Goal: Task Accomplishment & Management: Use online tool/utility

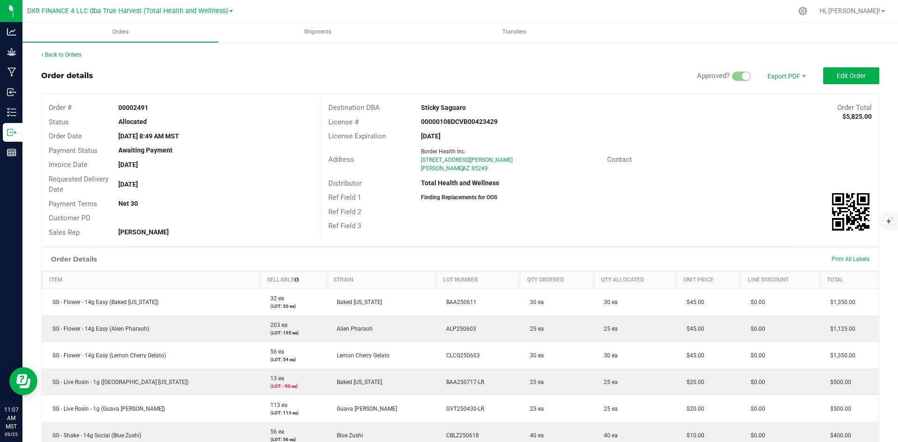
scroll to position [94, 0]
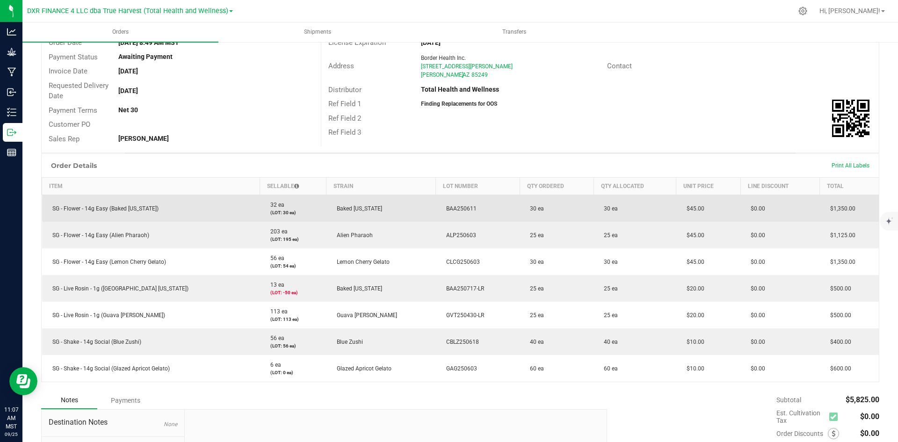
drag, startPoint x: 0, startPoint y: 0, endPoint x: 449, endPoint y: 212, distance: 496.3
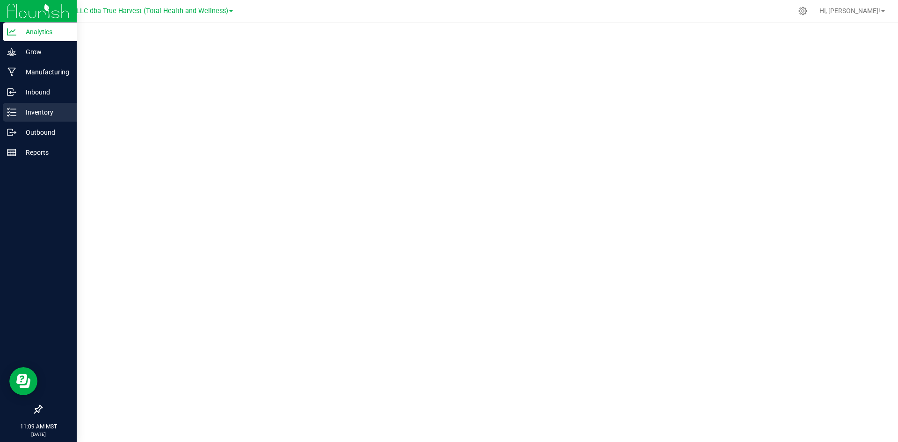
click at [22, 118] on div "Inventory" at bounding box center [40, 112] width 74 height 19
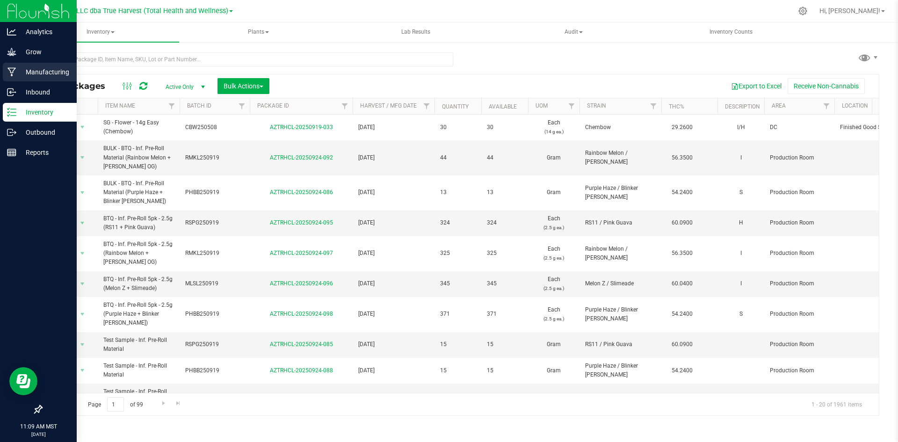
click at [36, 71] on p "Manufacturing" at bounding box center [44, 71] width 56 height 11
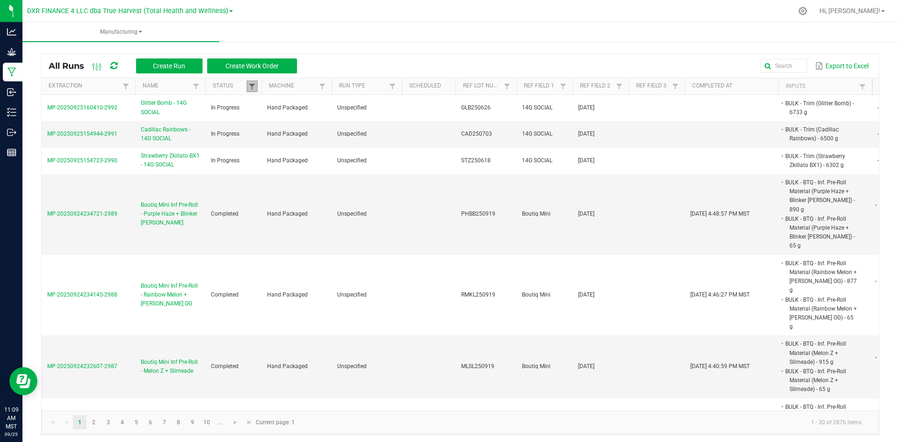
click at [252, 83] on span at bounding box center [251, 86] width 7 height 7
click at [261, 137] on li "Completed" at bounding box center [297, 137] width 91 height 12
checkbox input "false"
click at [314, 173] on button "Filter" at bounding box center [325, 170] width 47 height 21
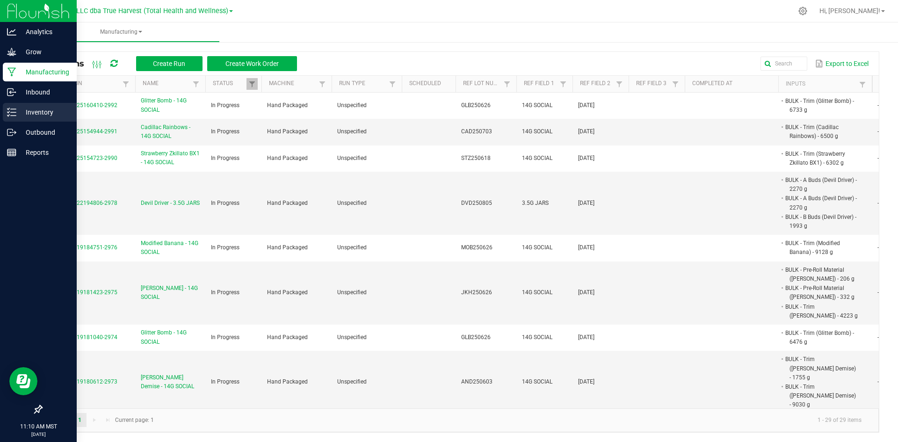
click at [15, 116] on icon at bounding box center [11, 112] width 9 height 9
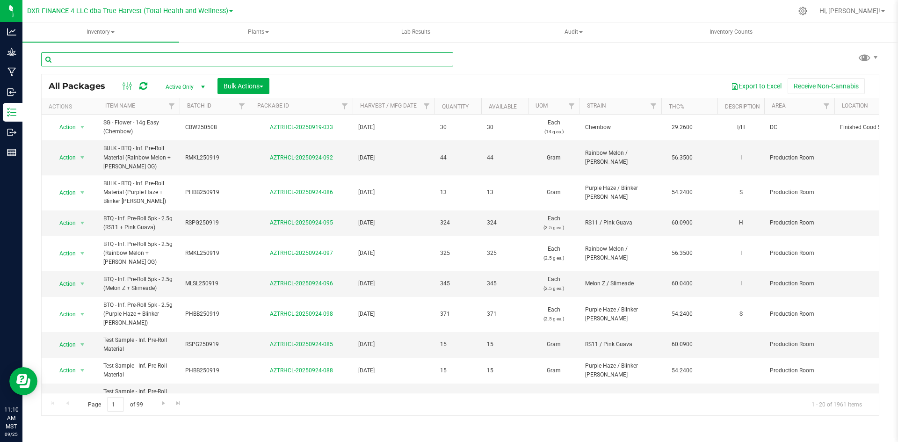
click at [118, 63] on input "text" at bounding box center [247, 59] width 412 height 14
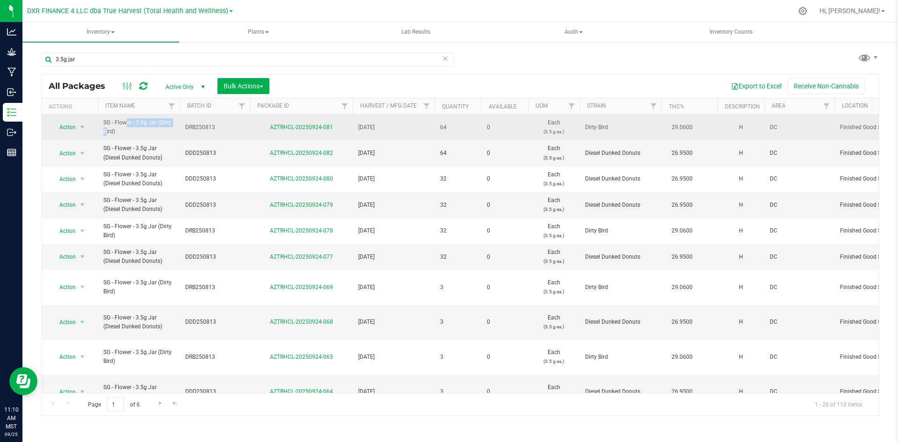
drag, startPoint x: 103, startPoint y: 122, endPoint x: 156, endPoint y: 123, distance: 52.8
click at [156, 123] on span "SG - Flower - 3.5g Jar (Dirty Bird)" at bounding box center [138, 127] width 71 height 18
copy span "SG - Flower - 3.5g Jar"
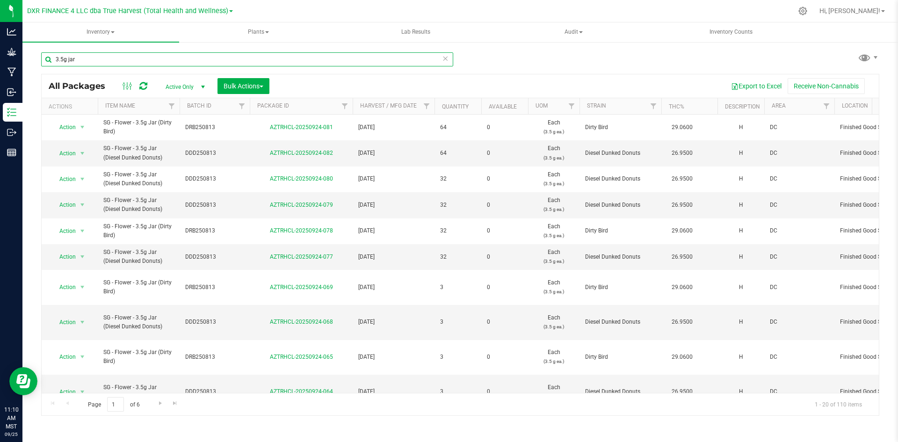
click at [142, 57] on input "3.5g jar" at bounding box center [247, 59] width 412 height 14
paste input "SG - Flower - 3.5g J"
type input "SG - Flower - 3.5g Jar"
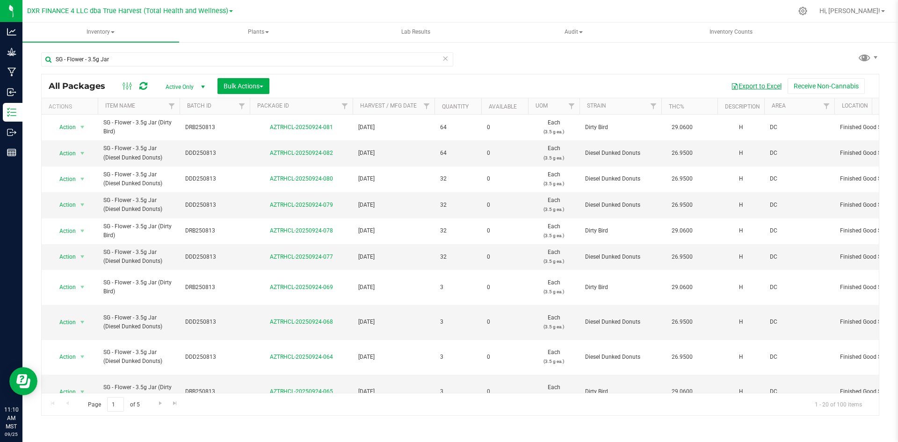
click at [753, 86] on button "Export to Excel" at bounding box center [756, 86] width 63 height 16
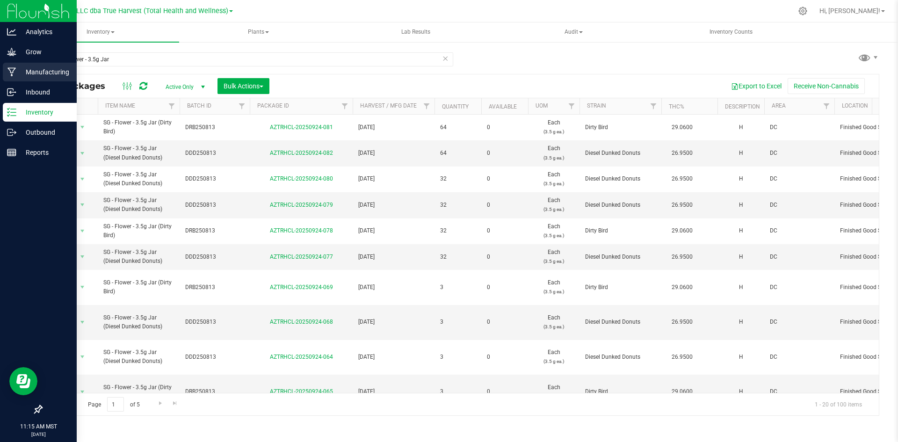
drag, startPoint x: 20, startPoint y: 69, endPoint x: 33, endPoint y: 70, distance: 13.2
click at [20, 69] on p "Manufacturing" at bounding box center [44, 71] width 56 height 11
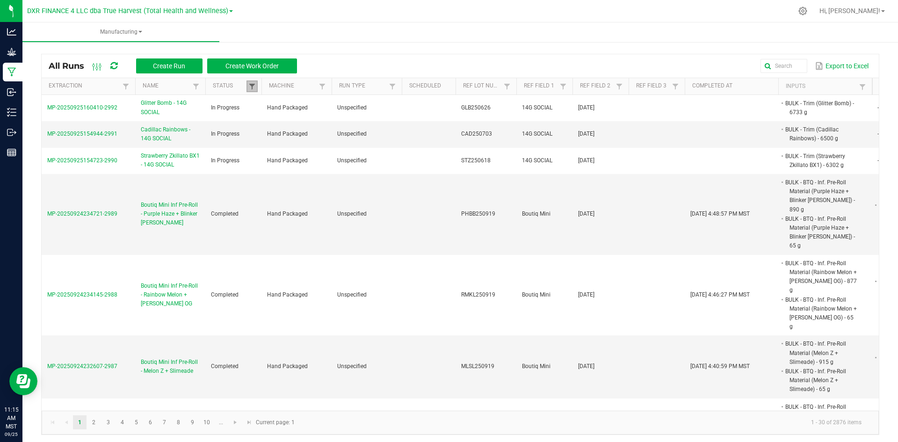
click at [252, 85] on span at bounding box center [251, 86] width 7 height 7
click at [266, 138] on li "Completed" at bounding box center [297, 137] width 91 height 12
checkbox input "false"
click at [316, 171] on button "Filter" at bounding box center [325, 170] width 47 height 21
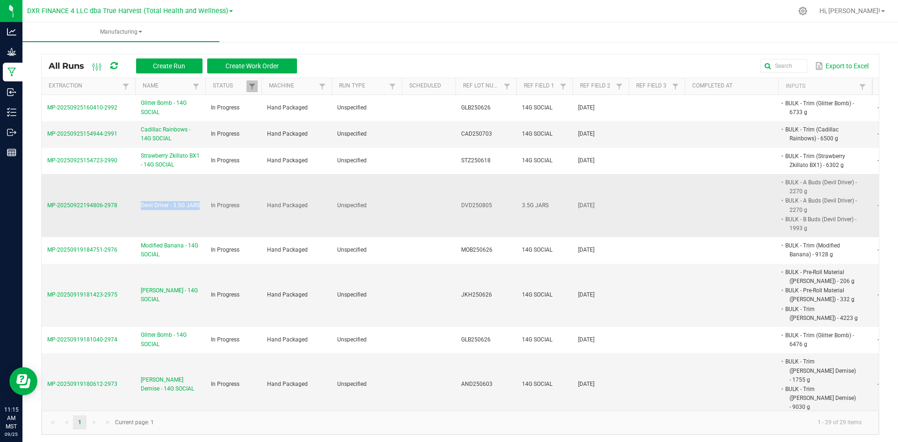
drag, startPoint x: 137, startPoint y: 205, endPoint x: 200, endPoint y: 207, distance: 63.6
click at [200, 207] on td "Devil Driver - 3.5G JARS" at bounding box center [170, 205] width 70 height 63
click at [184, 202] on span "Devil Driver - 3.5G JARS" at bounding box center [170, 205] width 59 height 9
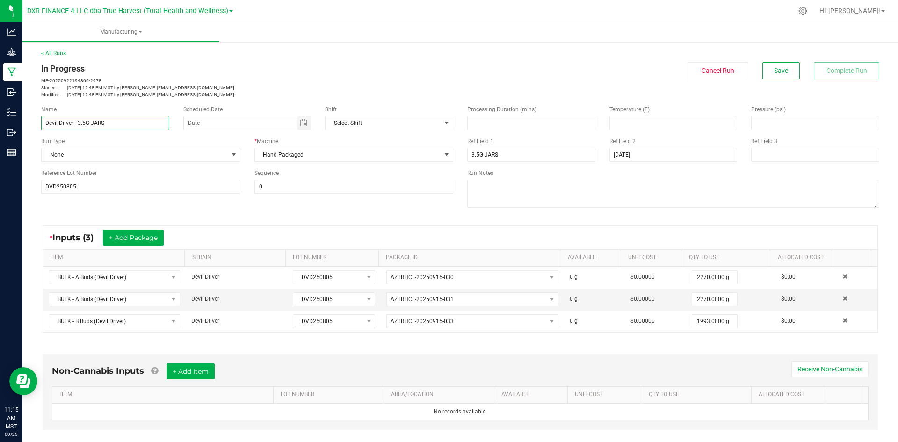
click at [138, 122] on input "Devil Driver - 3.5G JARS" at bounding box center [105, 123] width 128 height 14
click at [143, 169] on div "Reference Lot Number" at bounding box center [140, 173] width 199 height 8
